Goal: Task Accomplishment & Management: Manage account settings

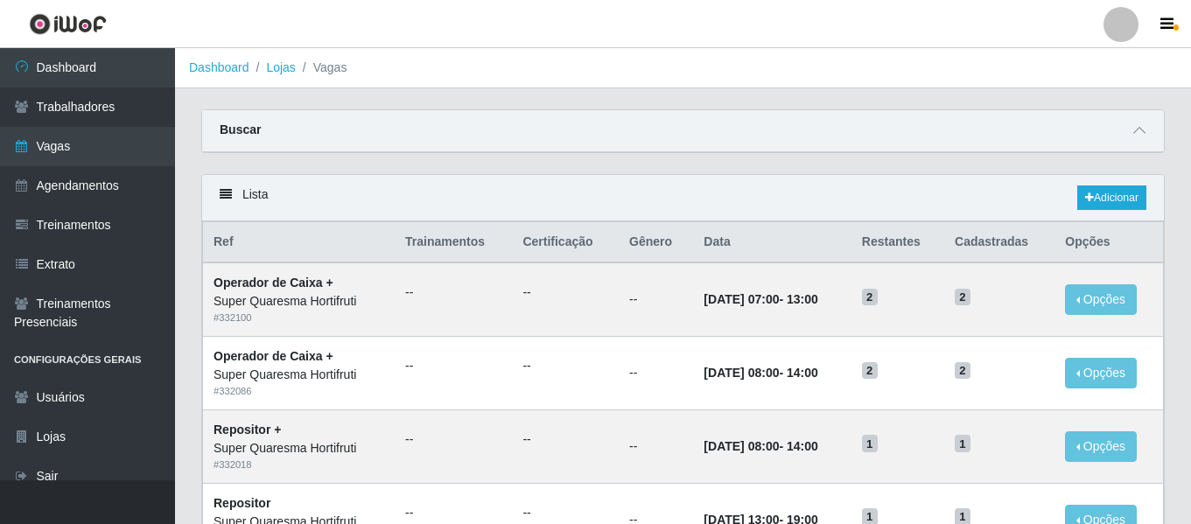
click at [1117, 4] on li "Perfil Alterar Senha Sair" at bounding box center [1120, 25] width 52 height 44
click at [1119, 10] on div at bounding box center [1120, 24] width 35 height 35
click at [1049, 135] on button "Sair" at bounding box center [1086, 136] width 157 height 36
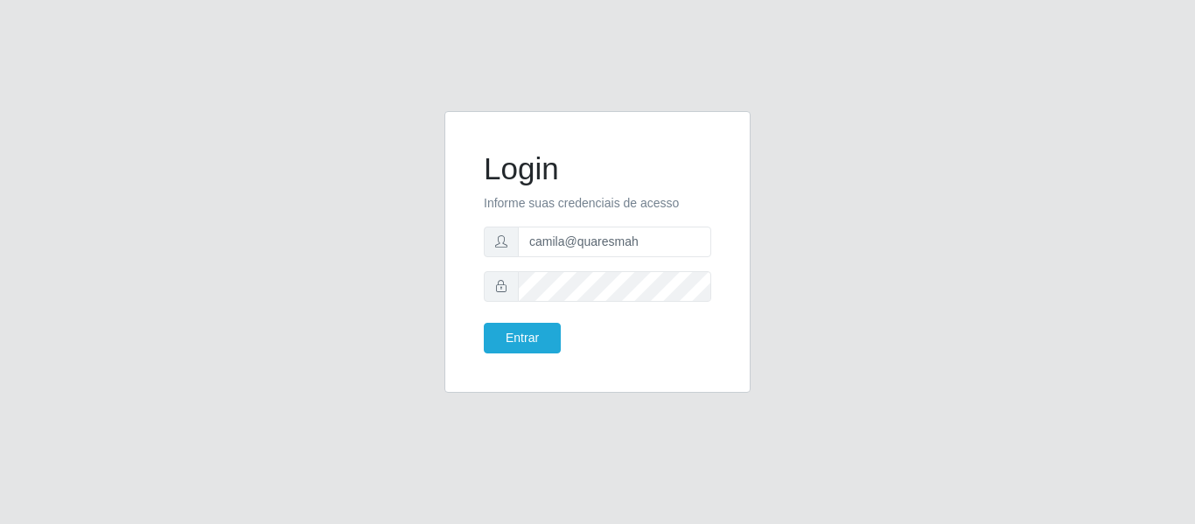
click at [645, 262] on form "Login Informe suas credenciais de acesso camila@quaresmah Entrar" at bounding box center [597, 251] width 227 height 203
click at [645, 245] on input "camila@quaresmah" at bounding box center [614, 242] width 193 height 31
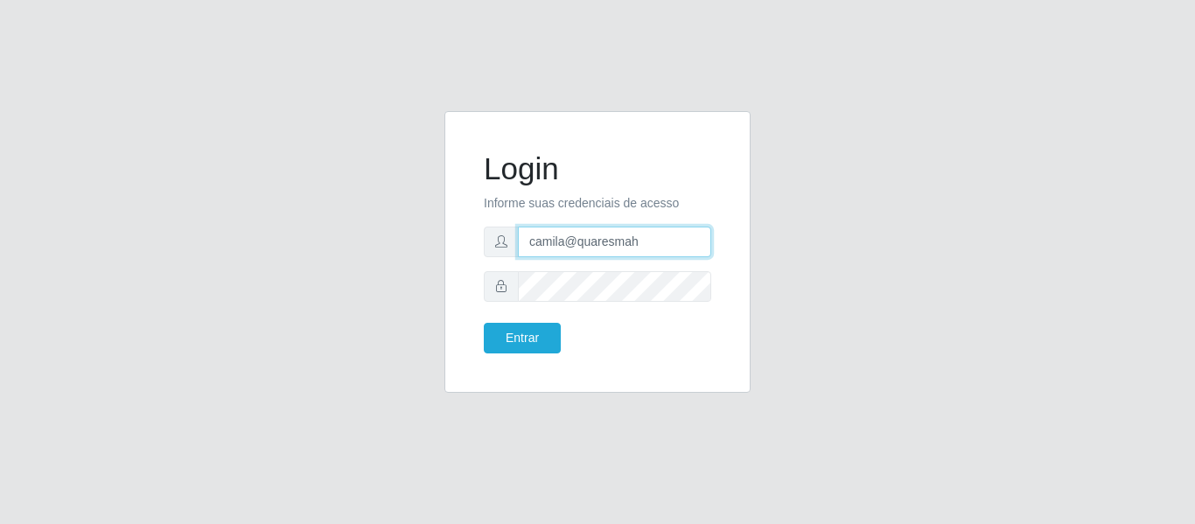
click at [645, 245] on input "camila@quaresmah" at bounding box center [614, 242] width 193 height 31
type input "[EMAIL_ADDRESS][DOMAIN_NAME]"
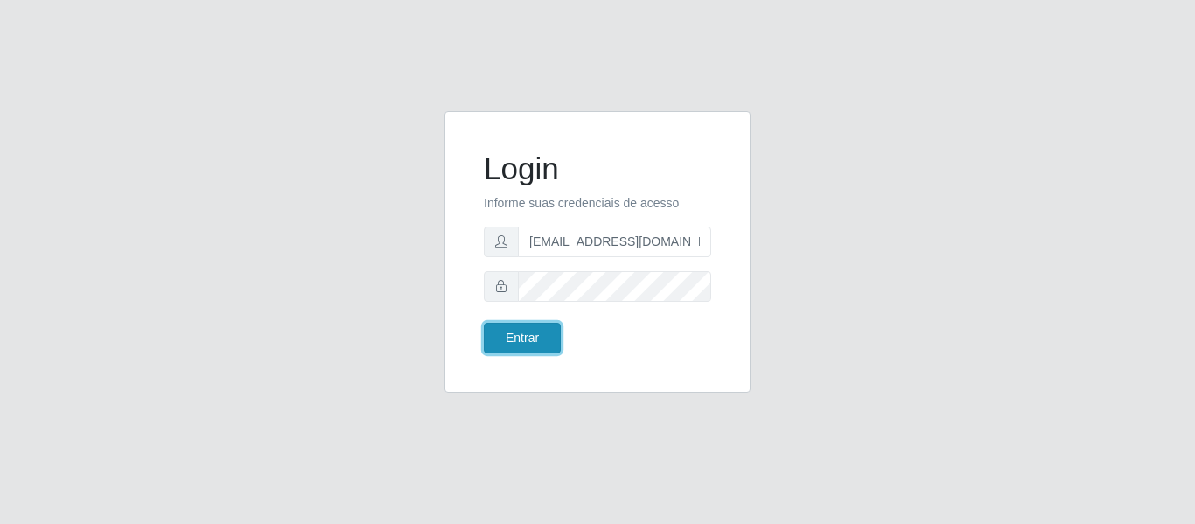
click at [496, 339] on button "Entrar" at bounding box center [522, 338] width 77 height 31
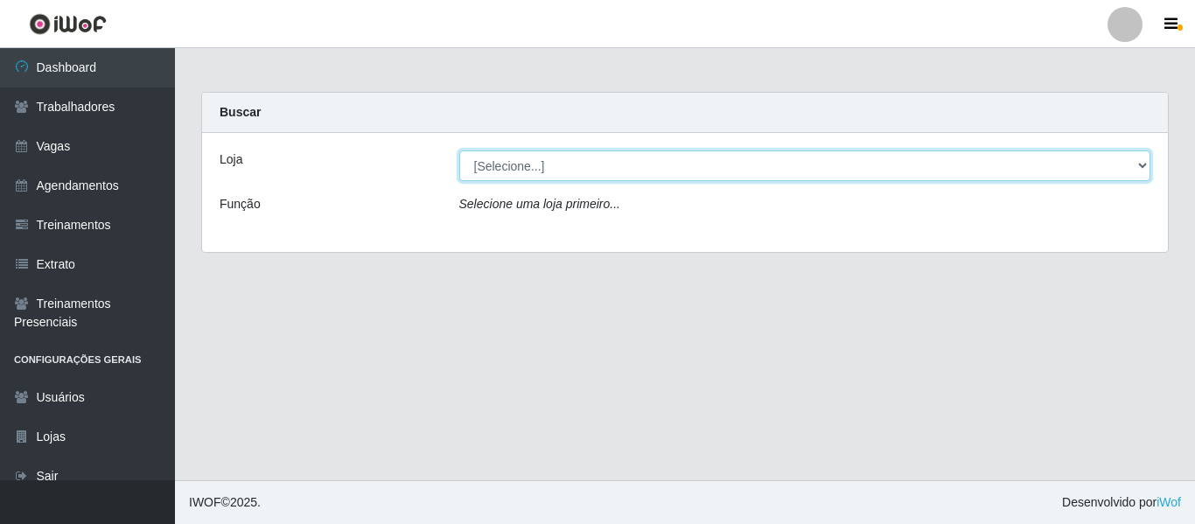
click at [498, 165] on select "[Selecione...] Sapore D'italia" at bounding box center [805, 165] width 692 height 31
select select "266"
click at [459, 150] on select "[Selecione...] Sapore D'italia" at bounding box center [805, 165] width 692 height 31
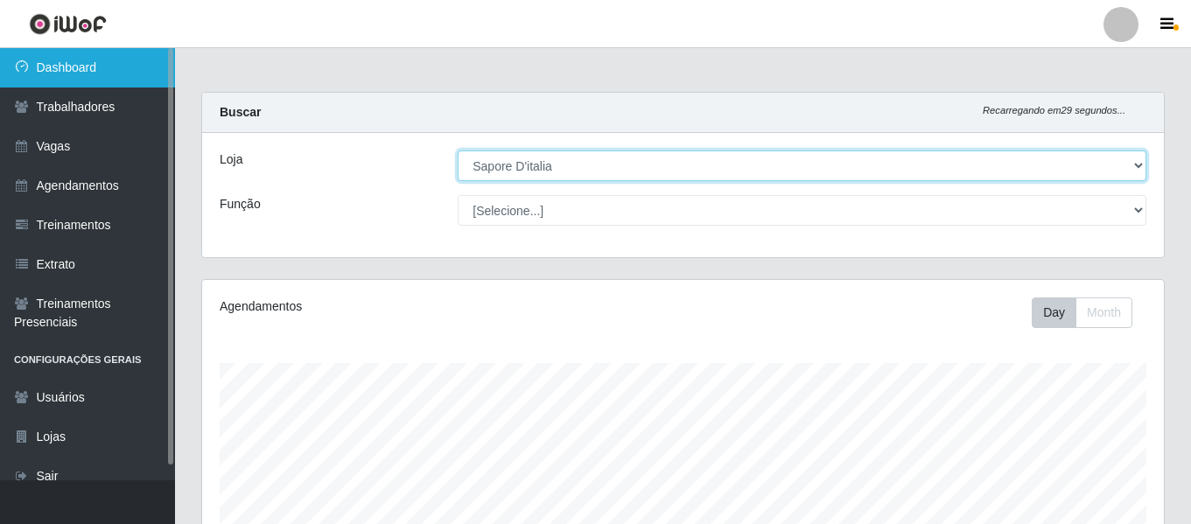
scroll to position [363, 961]
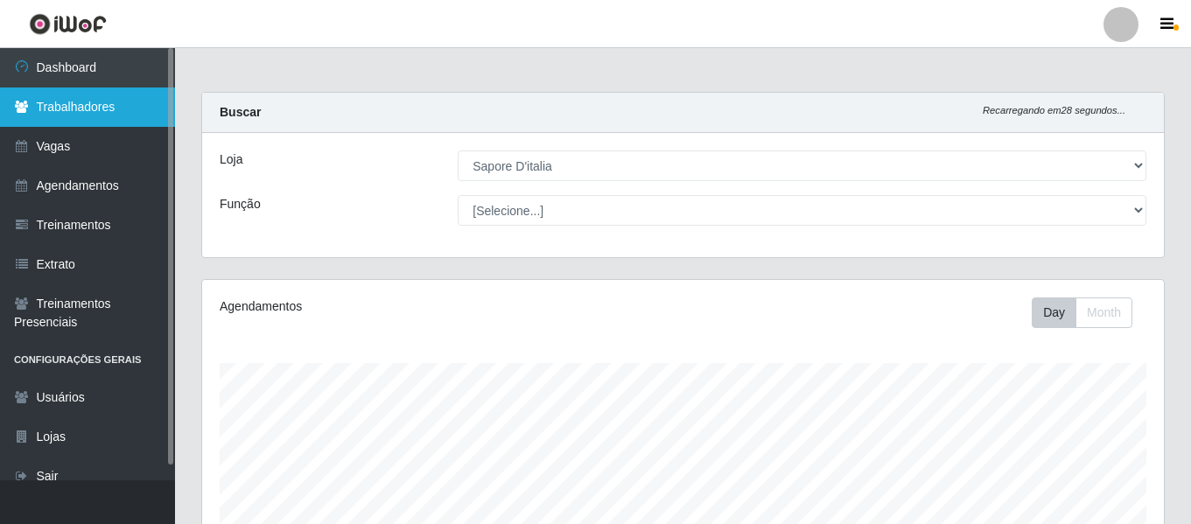
click at [91, 105] on link "Trabalhadores" at bounding box center [87, 106] width 175 height 39
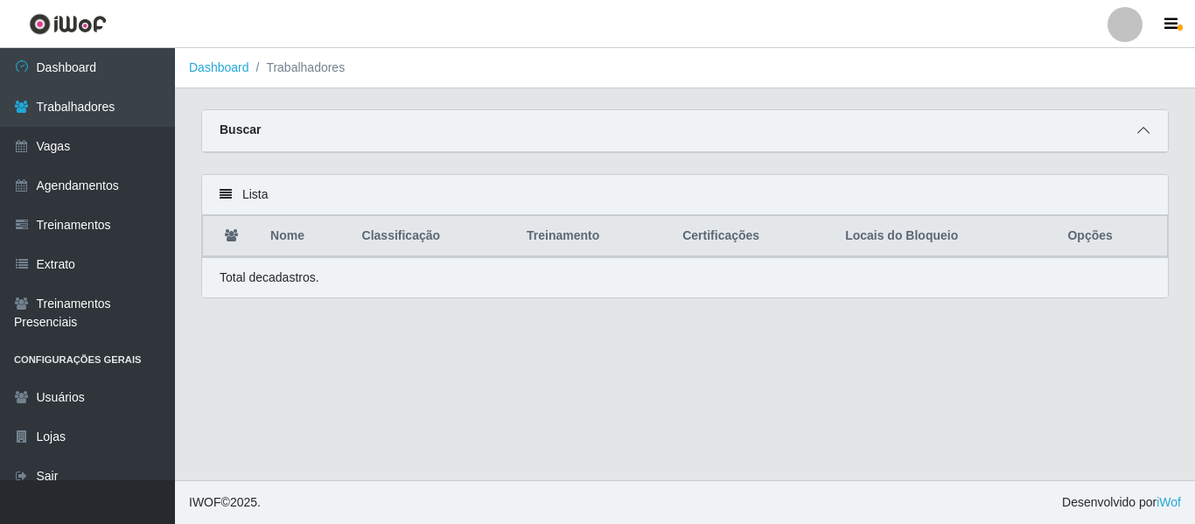
click at [1148, 136] on icon at bounding box center [1143, 130] width 12 height 12
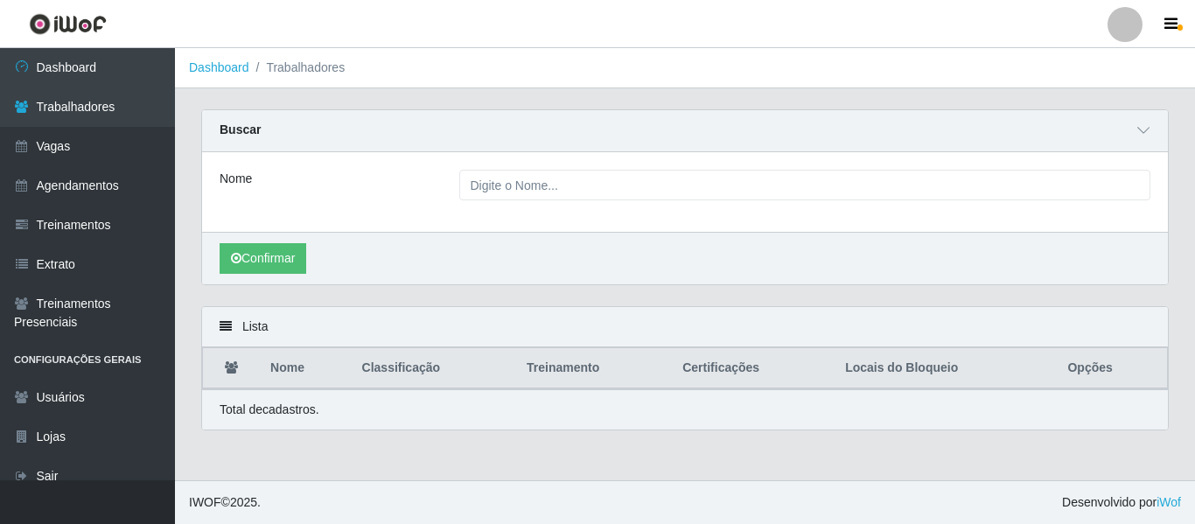
click at [655, 203] on div "Nome" at bounding box center [685, 192] width 966 height 80
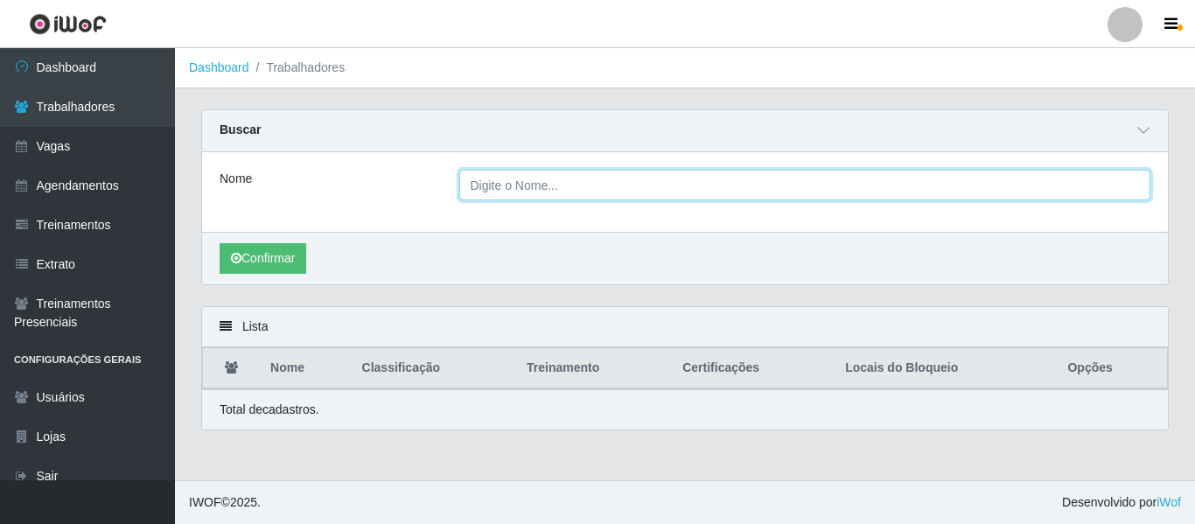
click at [655, 199] on input "Nome" at bounding box center [805, 185] width 692 height 31
paste input "[PERSON_NAME]"
type input "[PERSON_NAME]"
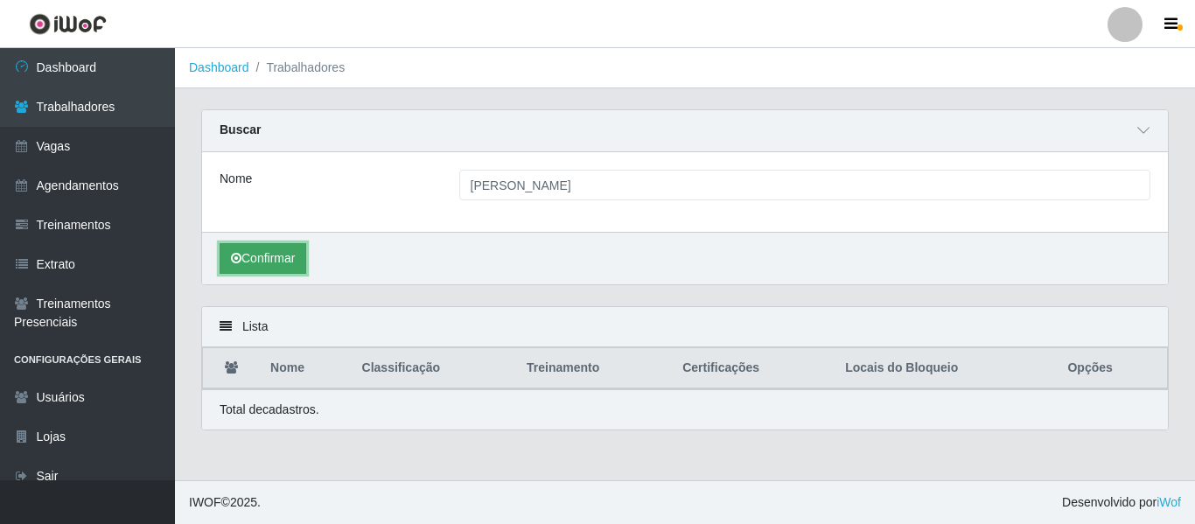
click at [240, 260] on icon "submit" at bounding box center [236, 258] width 10 height 12
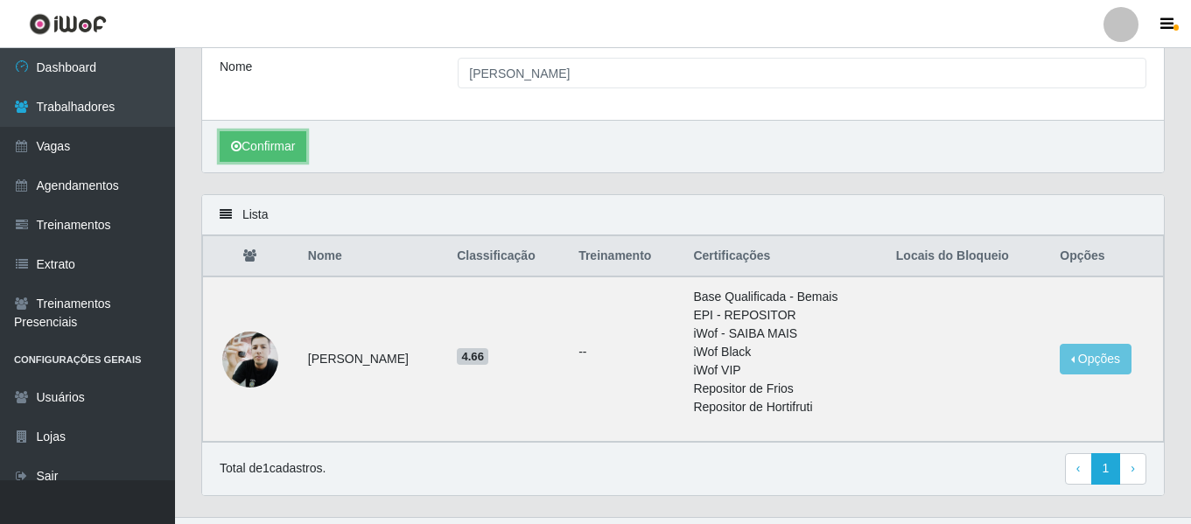
scroll to position [150, 0]
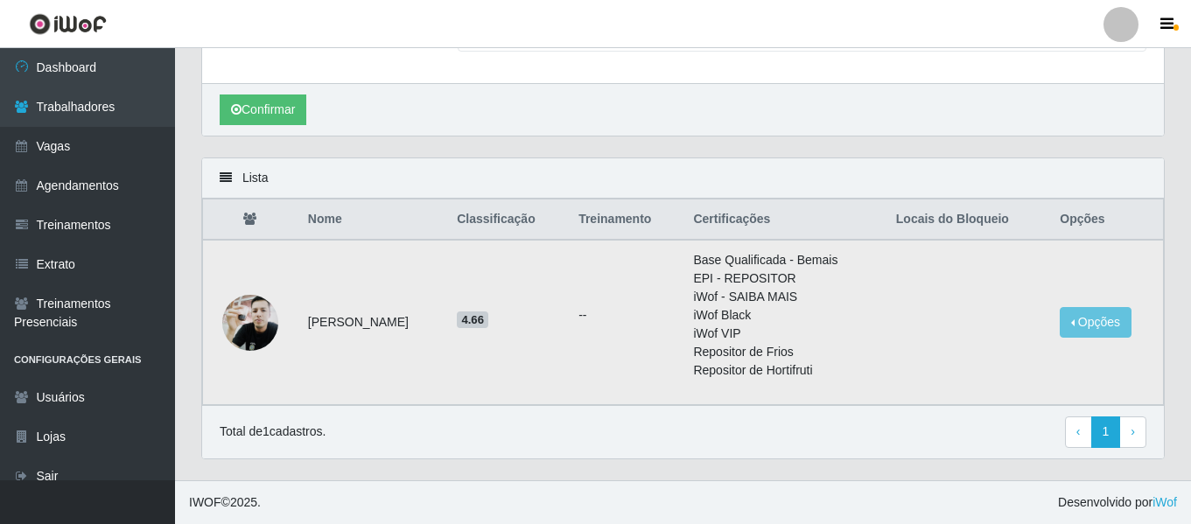
click at [248, 304] on img at bounding box center [250, 322] width 56 height 74
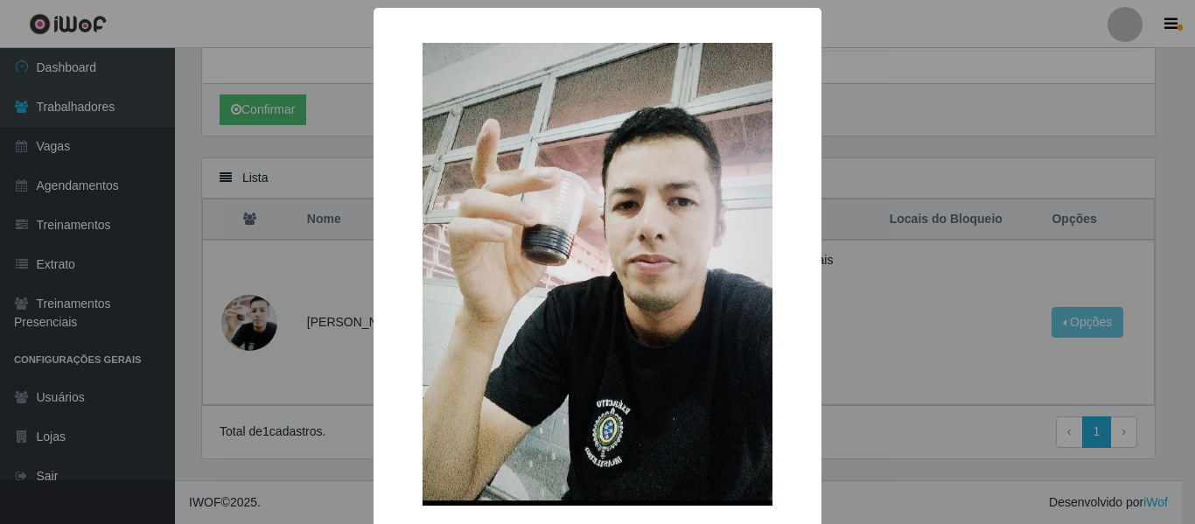
click at [962, 197] on div "× OK Cancel" at bounding box center [597, 262] width 1195 height 524
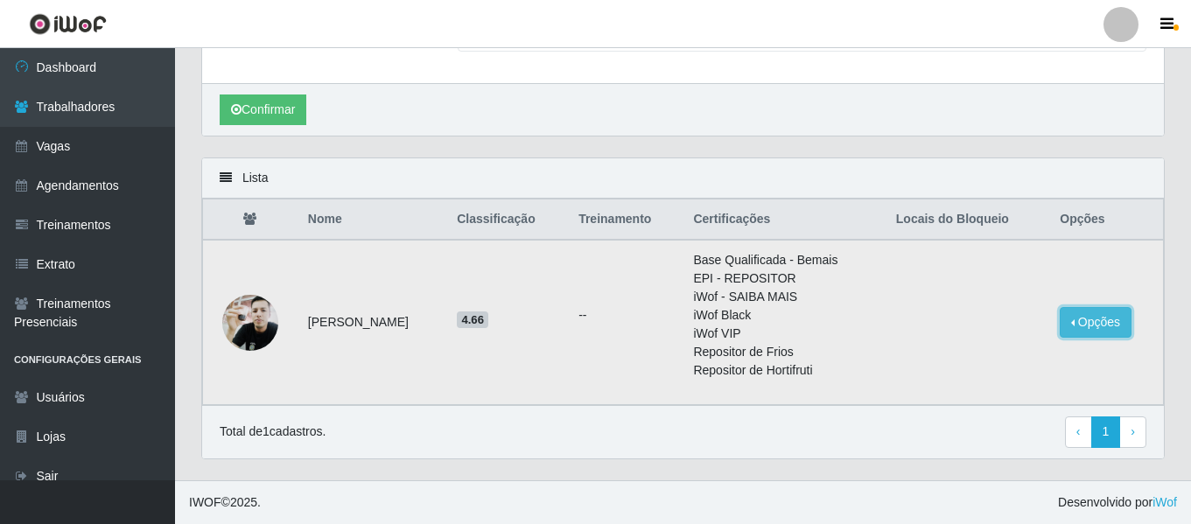
click at [1089, 327] on button "Opções" at bounding box center [1095, 322] width 72 height 31
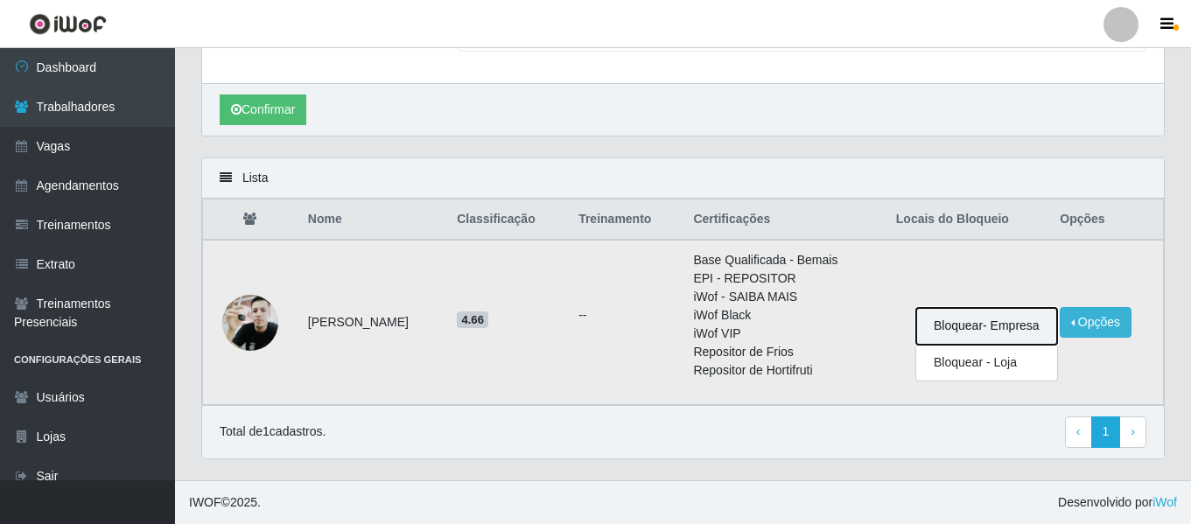
click at [1026, 325] on button "Bloquear - Empresa" at bounding box center [986, 326] width 141 height 37
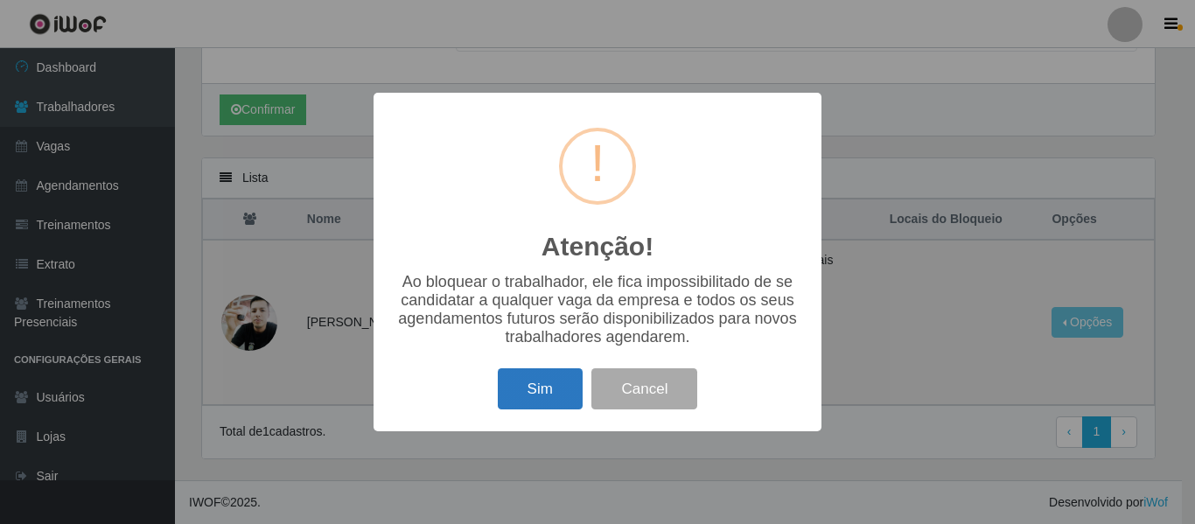
click at [532, 383] on button "Sim" at bounding box center [540, 388] width 85 height 41
